Goal: Task Accomplishment & Management: Use online tool/utility

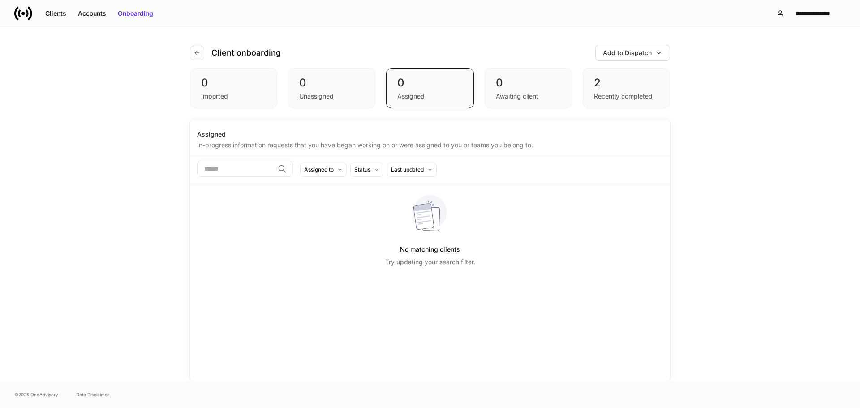
click at [88, 208] on div "Client onboarding Add to Dispatch 0 Imported 0 Unassigned 0 Assigned 0 Awaiting…" at bounding box center [430, 204] width 860 height 354
click at [805, 100] on div "Client onboarding Add to Dispatch 0 Imported 0 Unassigned 0 Assigned 0 Awaiting…" at bounding box center [430, 204] width 860 height 354
click at [61, 161] on div "Client onboarding Add to Dispatch 0 Imported 0 Unassigned 0 Assigned 0 Awaiting…" at bounding box center [430, 204] width 860 height 354
click at [63, 156] on div "Client onboarding Add to Dispatch 0 Imported 0 Unassigned 0 Assigned 0 Awaiting…" at bounding box center [430, 204] width 860 height 354
click at [128, 224] on div "Client onboarding Add to Dispatch 0 Imported 0 Unassigned 0 Assigned 0 Awaiting…" at bounding box center [430, 204] width 860 height 354
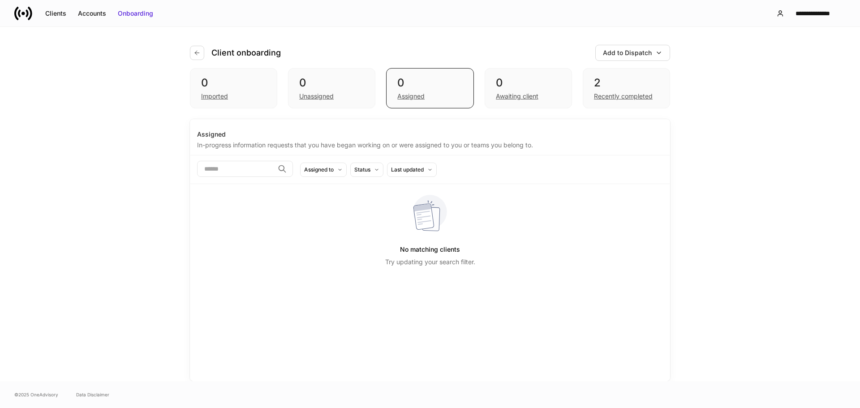
click at [80, 174] on div "Client onboarding Add to Dispatch 0 Imported 0 Unassigned 0 Assigned 0 Awaiting…" at bounding box center [430, 204] width 860 height 354
click at [115, 131] on div "Client onboarding Add to Dispatch 0 Imported 0 Unassigned 0 Assigned 0 Awaiting…" at bounding box center [430, 204] width 860 height 354
drag, startPoint x: 111, startPoint y: 138, endPoint x: 97, endPoint y: 117, distance: 25.1
click at [97, 117] on div "Client onboarding Add to Dispatch 0 Imported 0 Unassigned 0 Assigned 0 Awaiting…" at bounding box center [430, 204] width 860 height 354
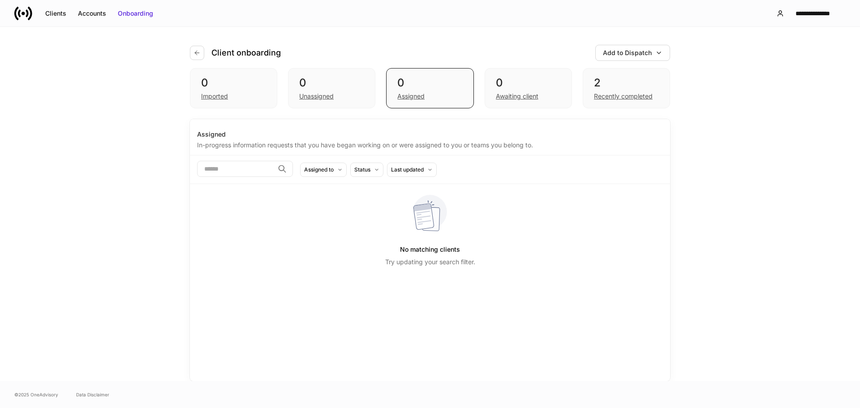
click at [107, 114] on div "Client onboarding Add to Dispatch 0 Imported 0 Unassigned 0 Assigned 0 Awaiting…" at bounding box center [430, 204] width 860 height 354
